Goal: Check status: Check status

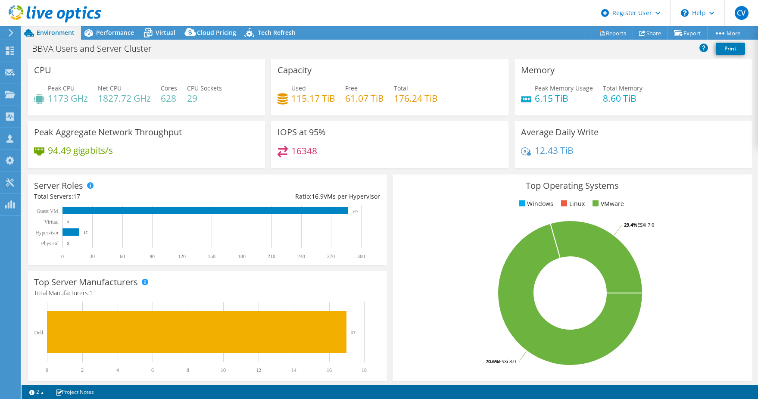
select select "USD"
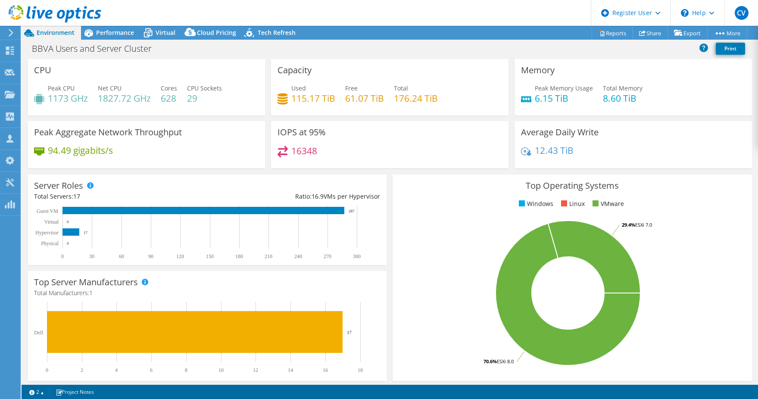
select select "USD"
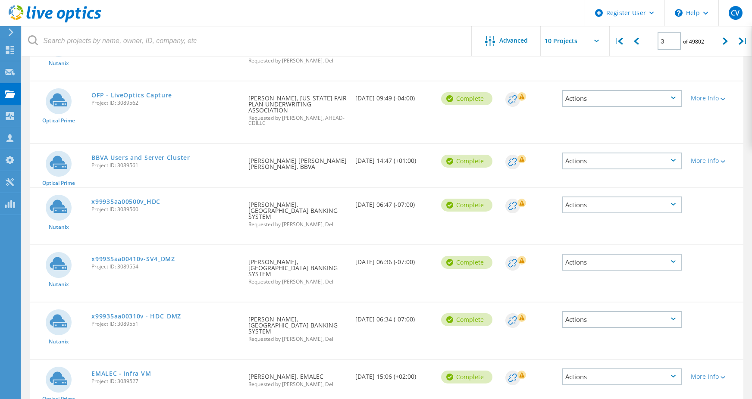
scroll to position [284, 0]
